Goal: Complete application form

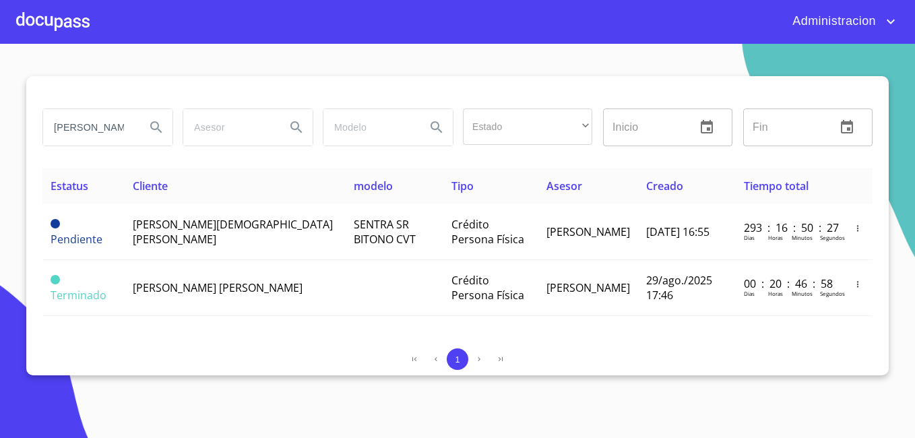
click at [124, 135] on input "[PERSON_NAME]" at bounding box center [89, 127] width 92 height 36
type input "[PERSON_NAME]"
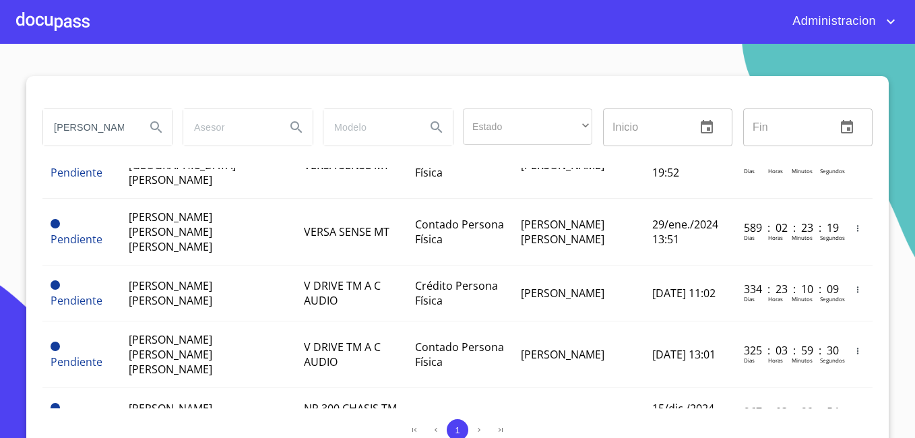
scroll to position [727, 0]
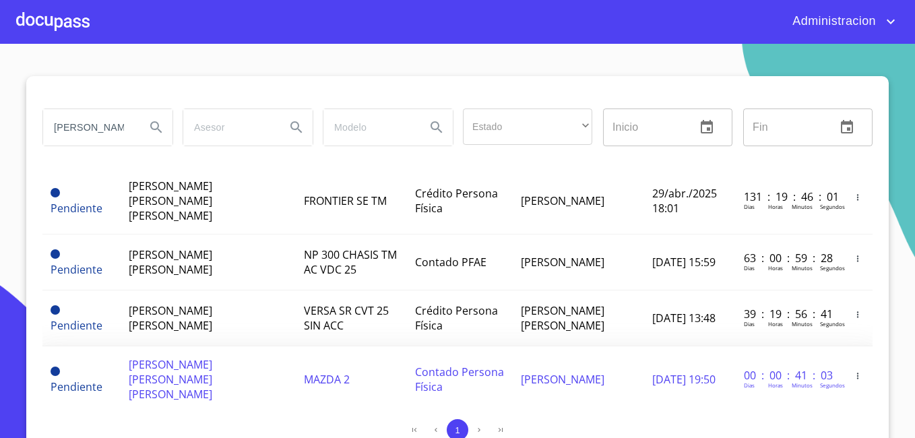
click at [158, 346] on td "[PERSON_NAME] [PERSON_NAME] [PERSON_NAME]" at bounding box center [208, 379] width 175 height 67
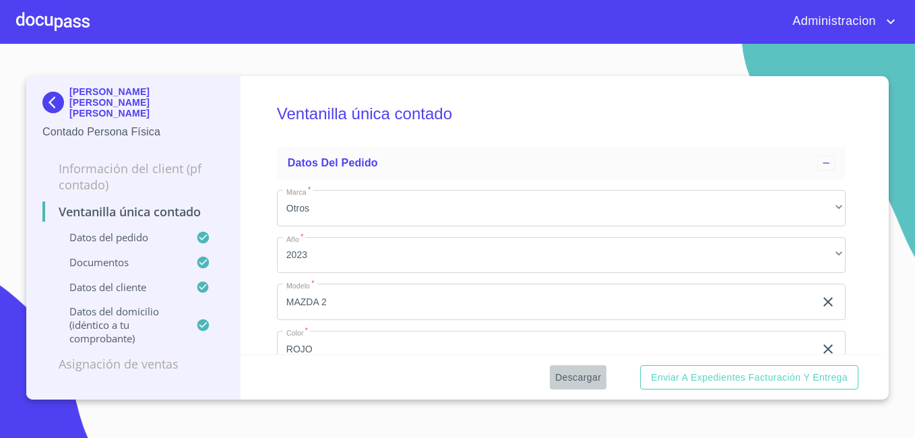
click at [586, 379] on span "Descargar" at bounding box center [578, 377] width 46 height 17
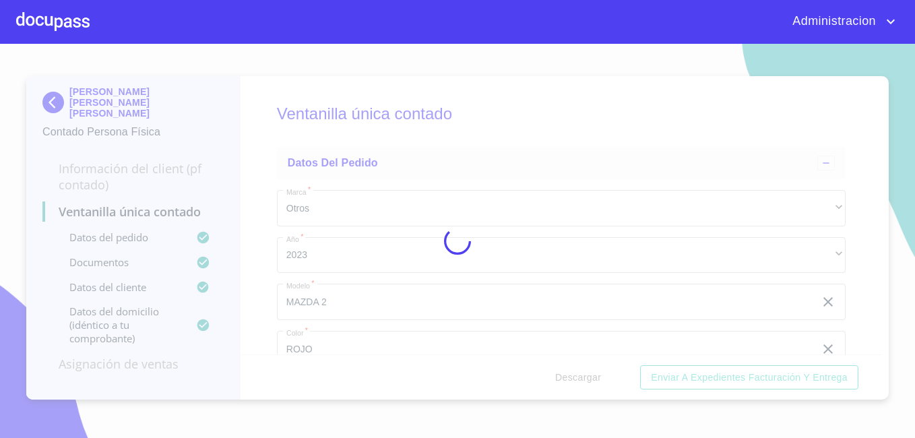
click at [585, 379] on div at bounding box center [457, 241] width 915 height 394
click at [585, 379] on div "0%" at bounding box center [457, 241] width 915 height 394
click at [585, 379] on div "10%" at bounding box center [457, 241] width 915 height 394
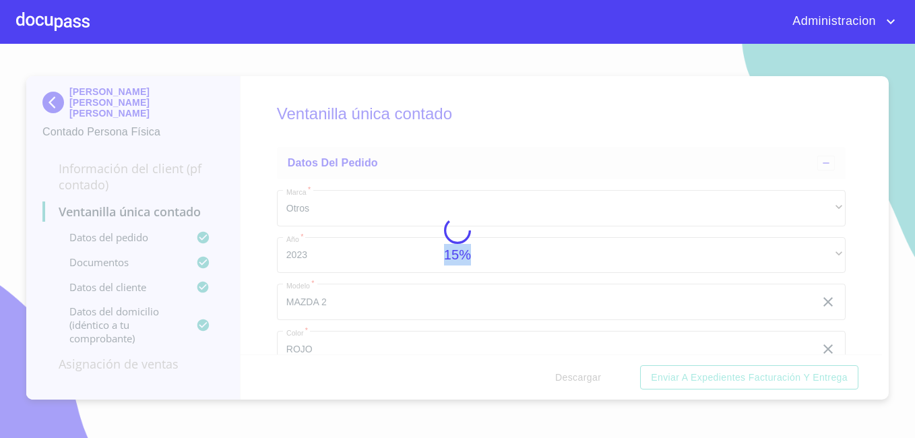
click at [585, 379] on div "15%" at bounding box center [457, 241] width 915 height 394
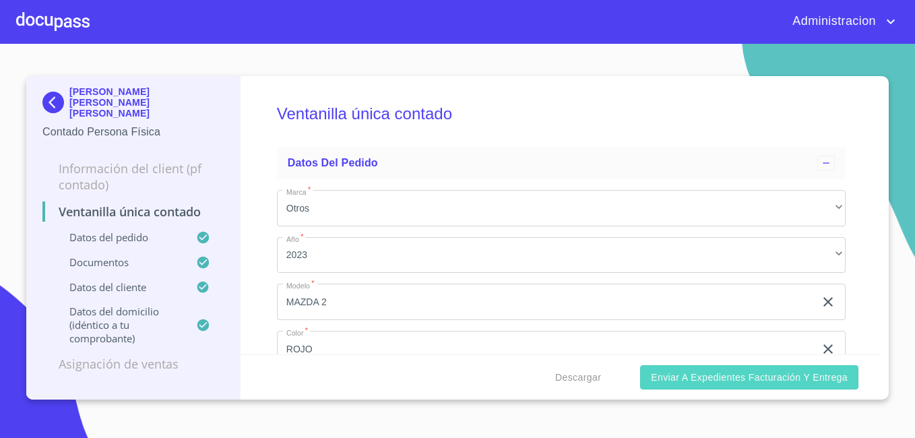
click at [741, 376] on span "Enviar a Expedientes Facturación y Entrega" at bounding box center [749, 377] width 197 height 17
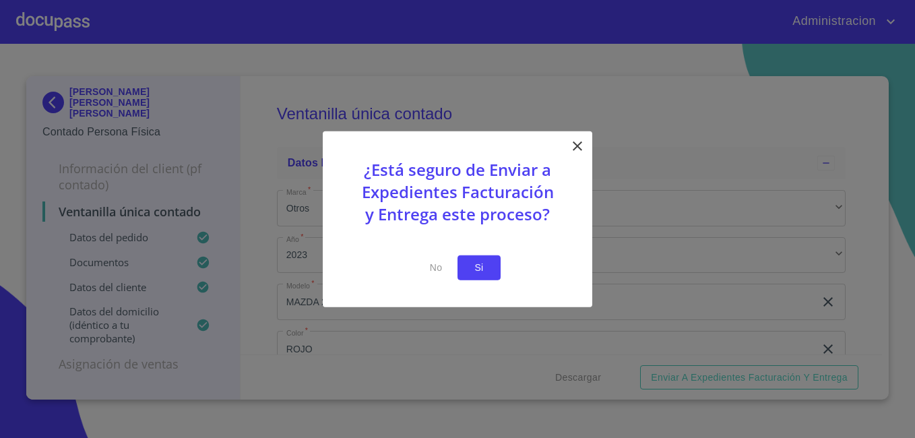
click at [496, 265] on button "Si" at bounding box center [478, 267] width 43 height 25
